Goal: Find specific page/section: Find specific page/section

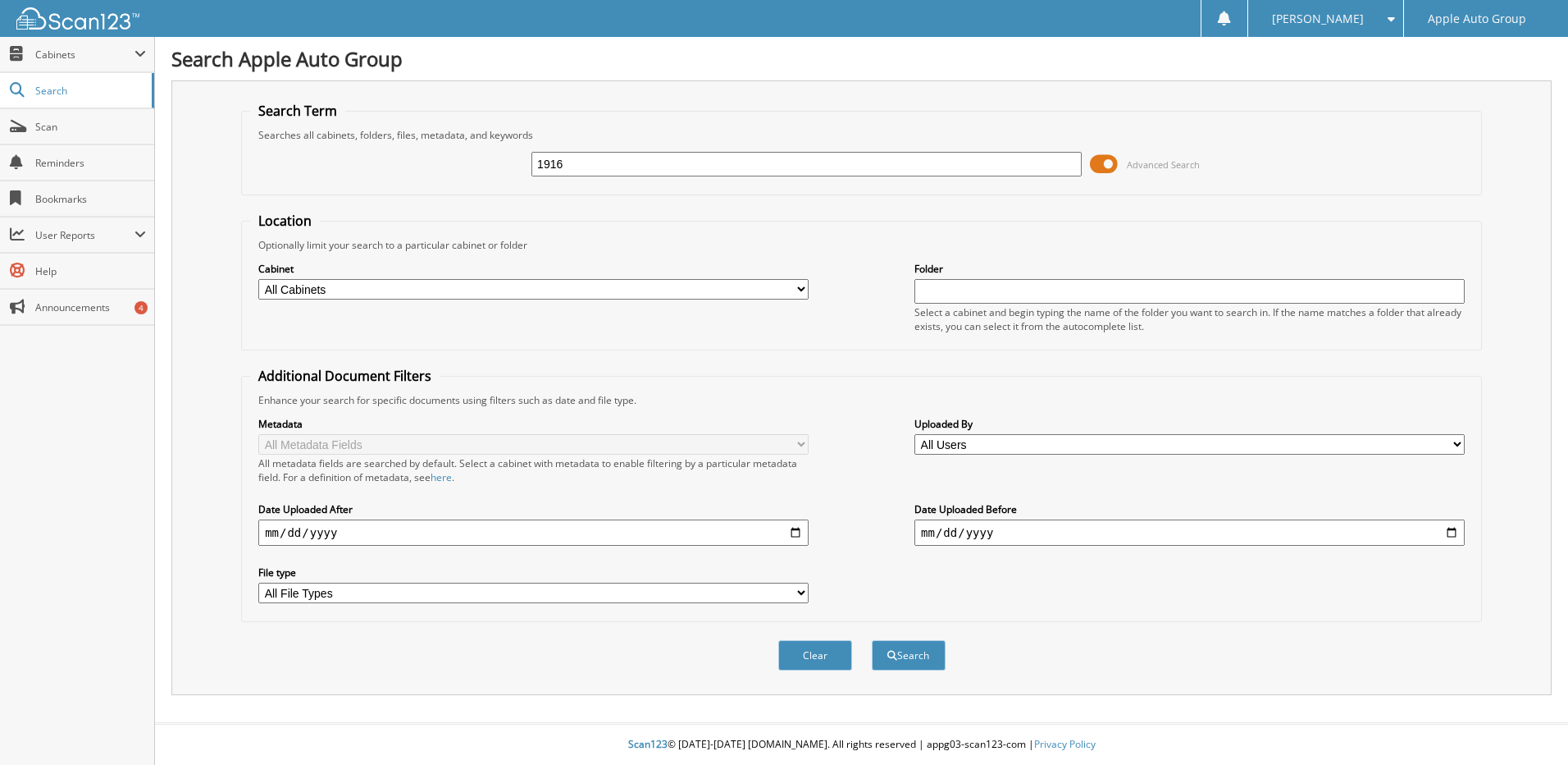
type input "1916"
click at [872, 640] on button "Search" at bounding box center [909, 655] width 74 height 31
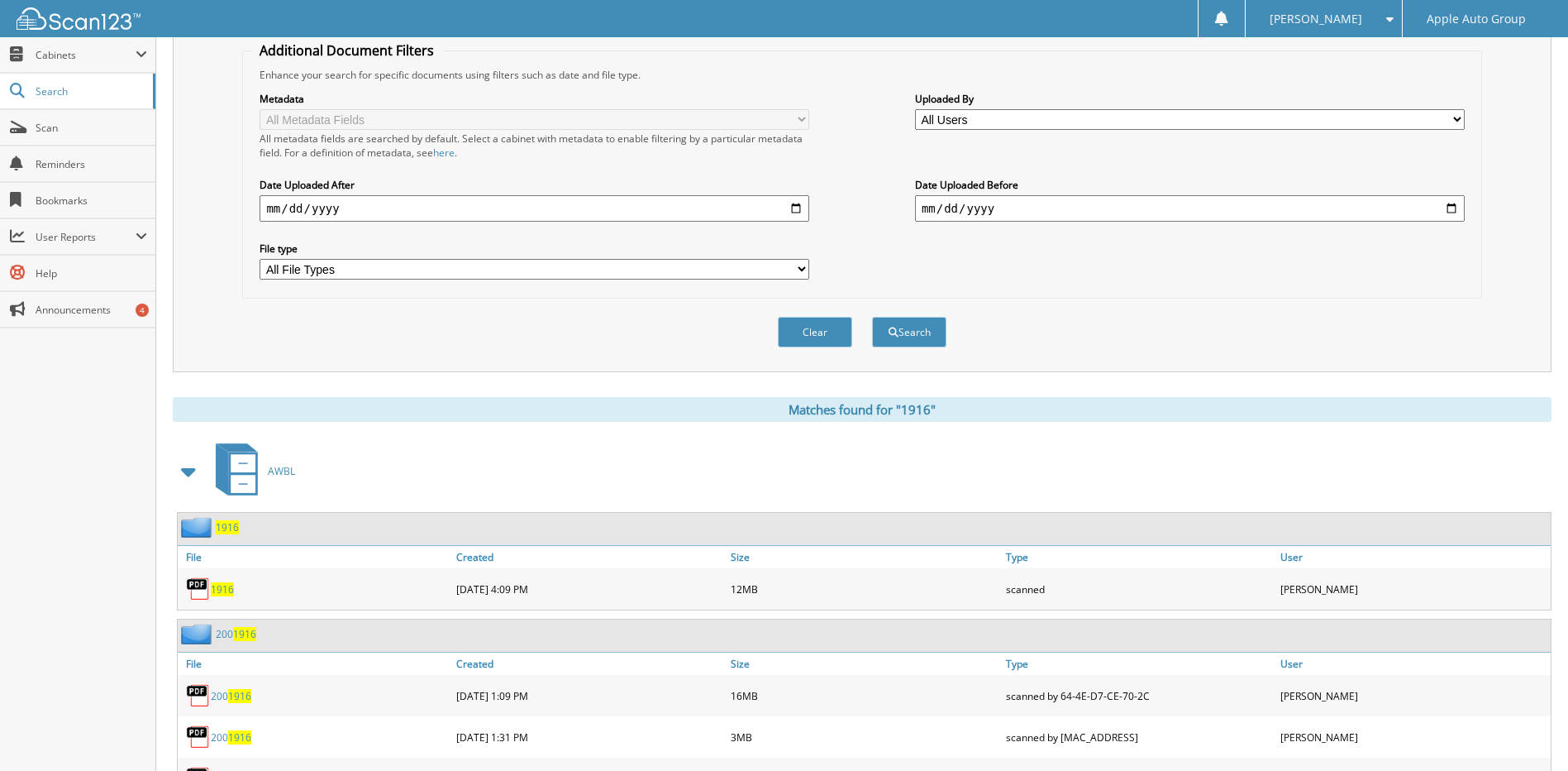
scroll to position [330, 0]
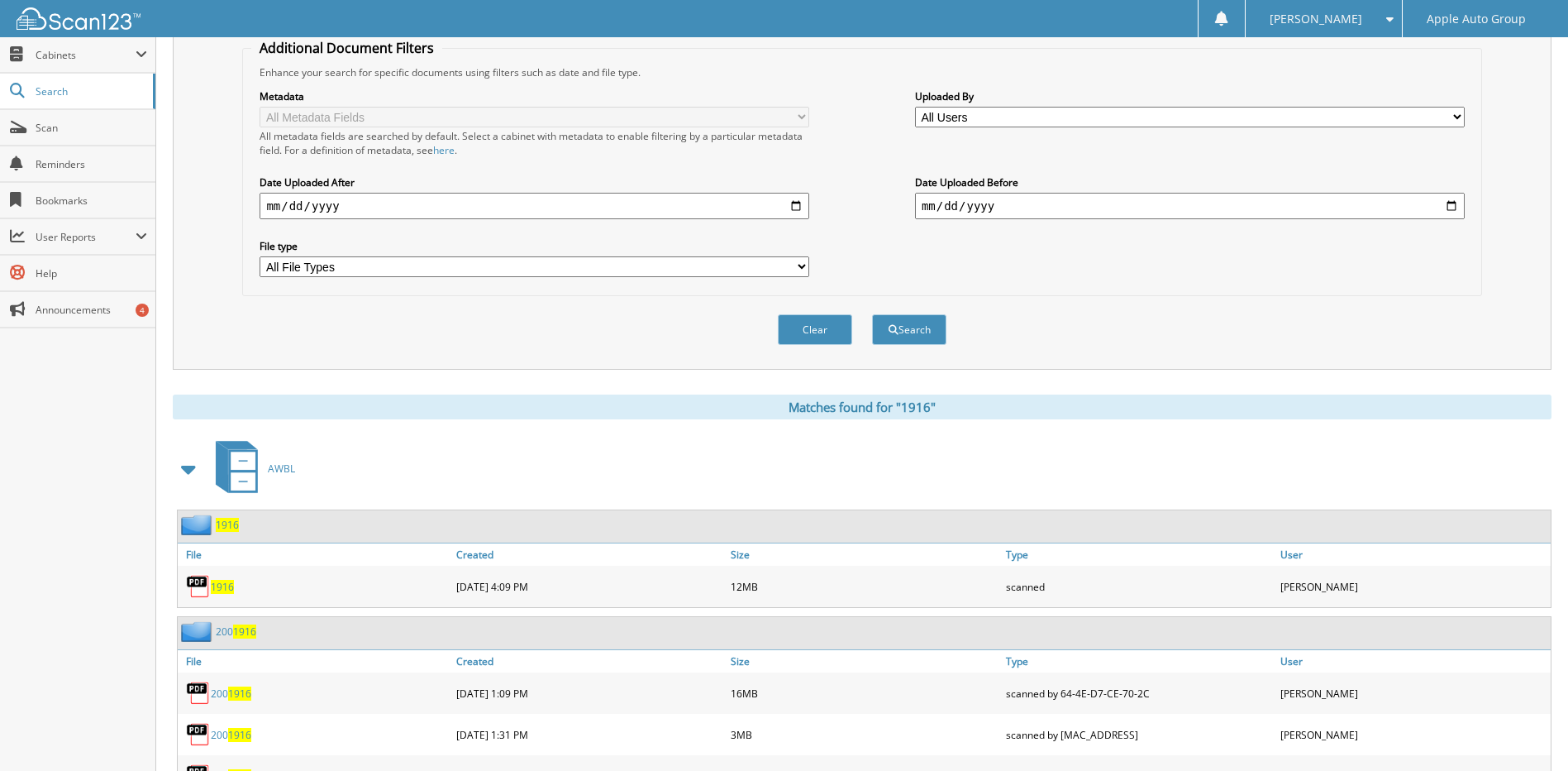
click at [228, 525] on span "1916" at bounding box center [227, 525] width 23 height 14
